Goal: Task Accomplishment & Management: Complete application form

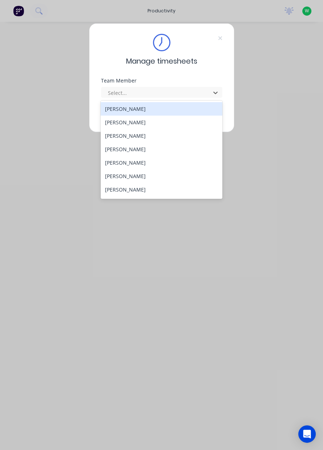
click at [144, 177] on div "[PERSON_NAME]" at bounding box center [162, 175] width 122 height 13
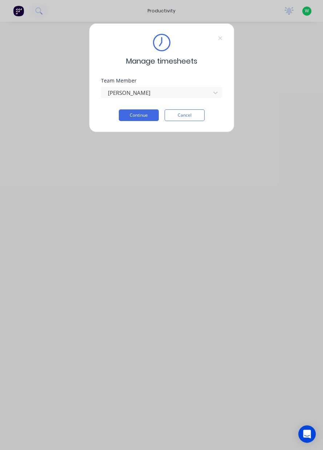
click at [146, 116] on button "Continue" at bounding box center [139, 115] width 40 height 12
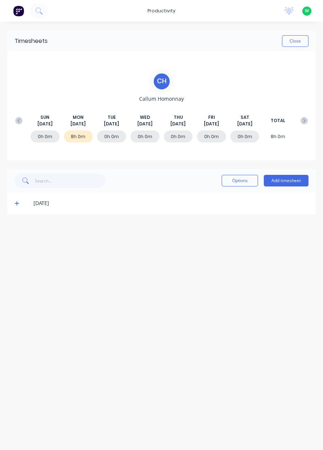
click at [284, 182] on button "Add timesheet" at bounding box center [286, 181] width 45 height 12
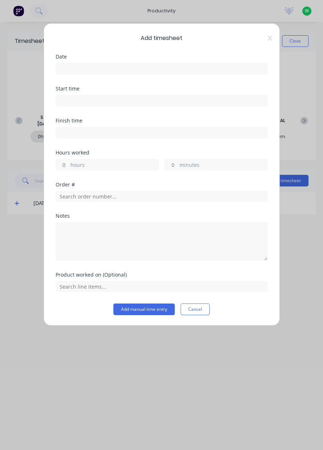
click at [111, 71] on input at bounding box center [161, 68] width 211 height 11
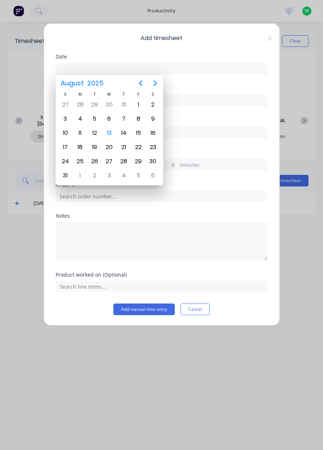
click at [94, 134] on div "12" at bounding box center [94, 132] width 11 height 11
type input "[DATE]"
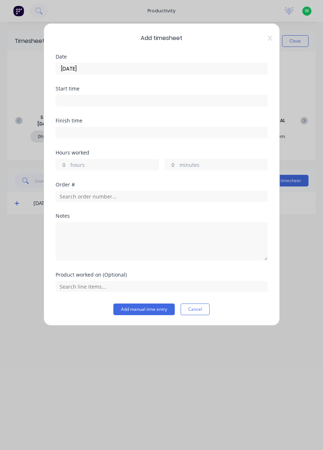
click at [93, 167] on label "hours" at bounding box center [114, 165] width 88 height 9
click at [69, 167] on input "hours" at bounding box center [62, 164] width 13 height 11
type input "8"
click at [110, 198] on input "text" at bounding box center [162, 196] width 212 height 11
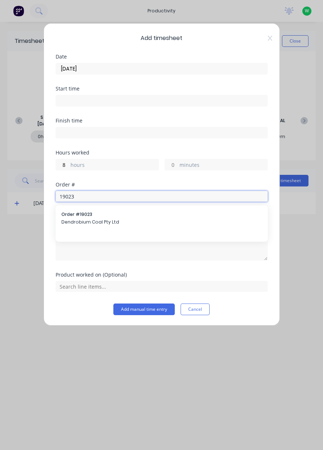
type input "19023"
click at [115, 221] on span "Dendrobium Coal Pty Ltd" at bounding box center [161, 222] width 200 height 7
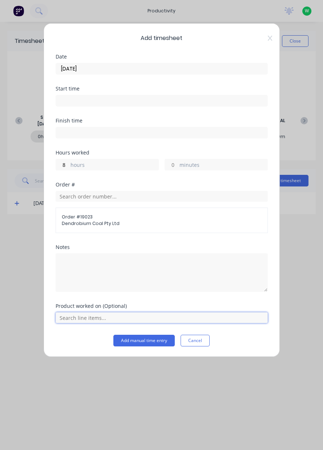
click at [100, 318] on input "text" at bounding box center [162, 317] width 212 height 11
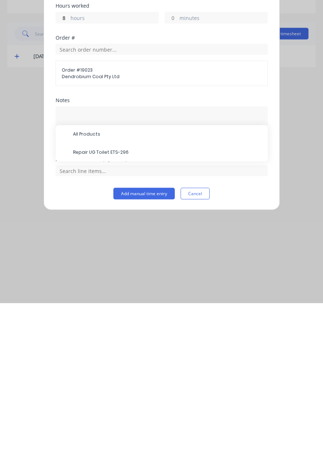
click at [114, 299] on span "Repair UG Toilet ETS-296" at bounding box center [167, 299] width 189 height 7
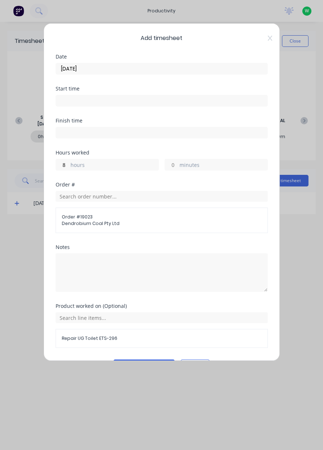
scroll to position [19, 0]
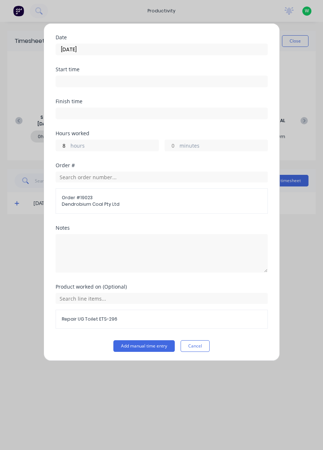
click at [133, 345] on button "Add manual time entry" at bounding box center [143, 346] width 61 height 12
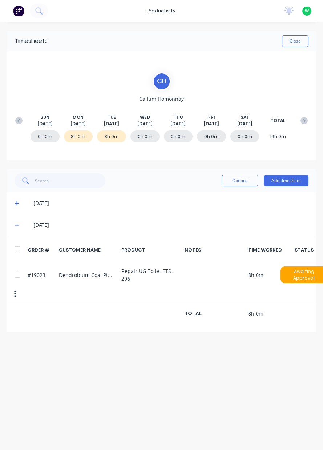
click at [293, 181] on button "Add timesheet" at bounding box center [286, 181] width 45 height 12
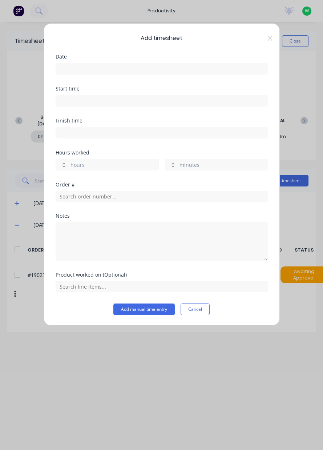
click at [108, 72] on input at bounding box center [161, 68] width 211 height 11
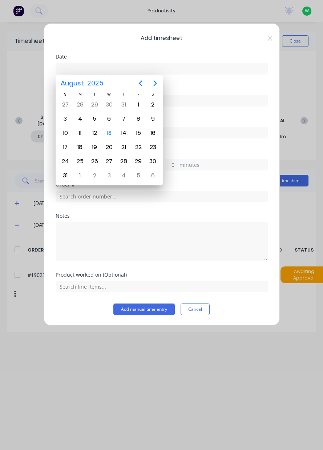
click at [81, 136] on div "11" at bounding box center [79, 132] width 11 height 11
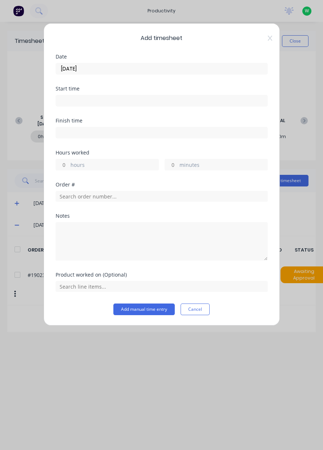
type input "[DATE]"
click at [88, 164] on label "hours" at bounding box center [114, 165] width 88 height 9
click at [69, 164] on input "hours" at bounding box center [62, 164] width 13 height 11
type input "1"
click at [96, 192] on input "text" at bounding box center [162, 196] width 212 height 11
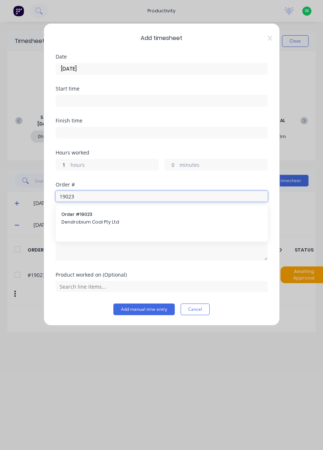
type input "19023"
click at [108, 219] on span "Dendrobium Coal Pty Ltd" at bounding box center [161, 222] width 200 height 7
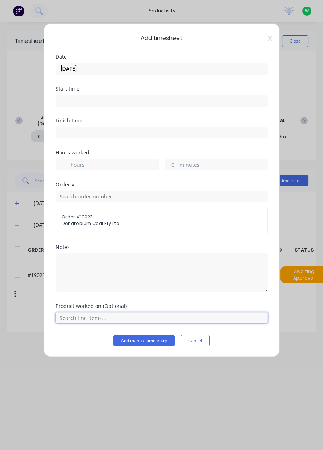
click at [82, 317] on input "text" at bounding box center [162, 317] width 212 height 11
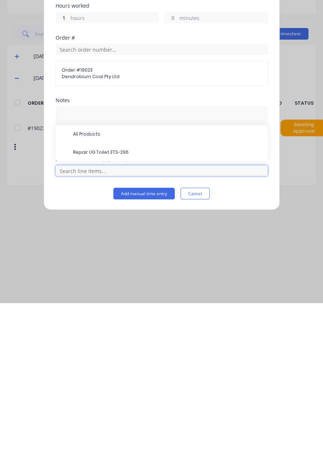
scroll to position [18, 0]
click at [110, 299] on span "Repair UG Toilet ETS-296" at bounding box center [167, 299] width 189 height 7
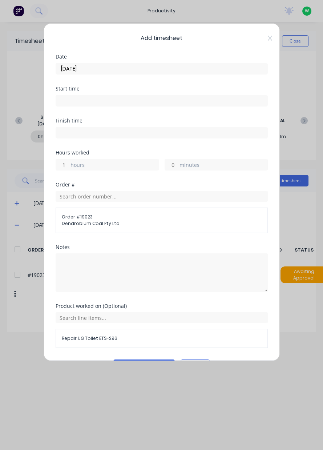
scroll to position [19, 0]
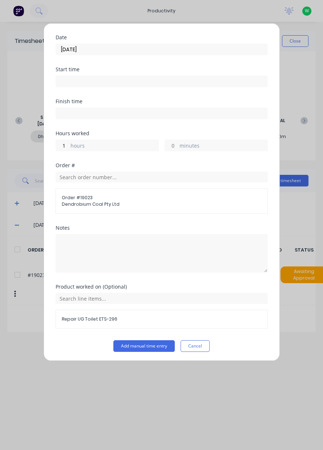
click at [133, 344] on button "Add manual time entry" at bounding box center [143, 346] width 61 height 12
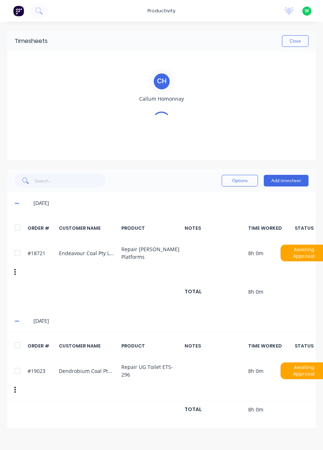
scroll to position [0, 0]
